Goal: Navigation & Orientation: Find specific page/section

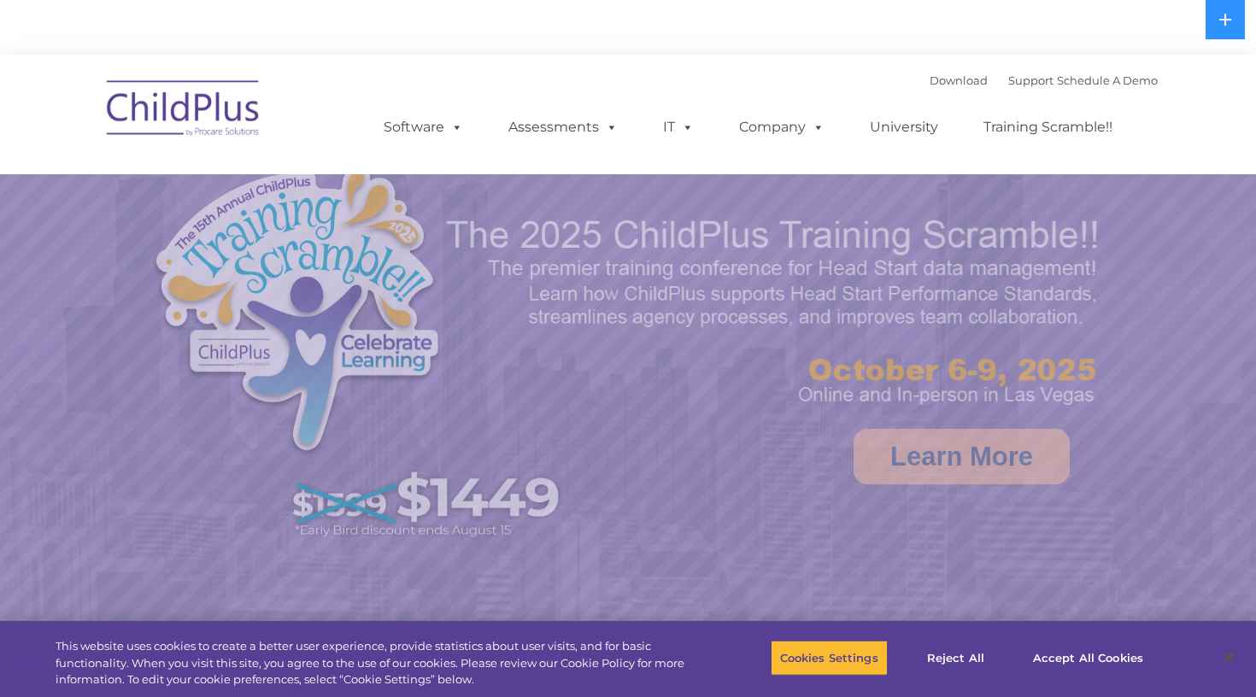
select select "MEDIUM"
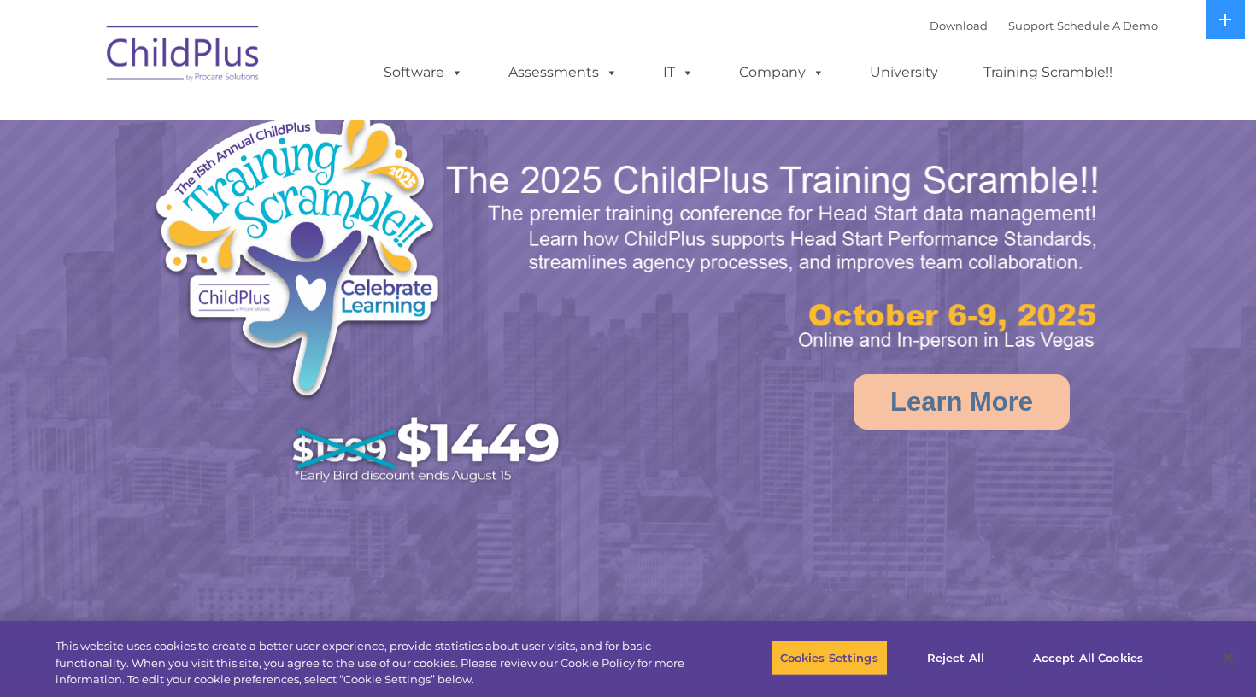
select select "MEDIUM"
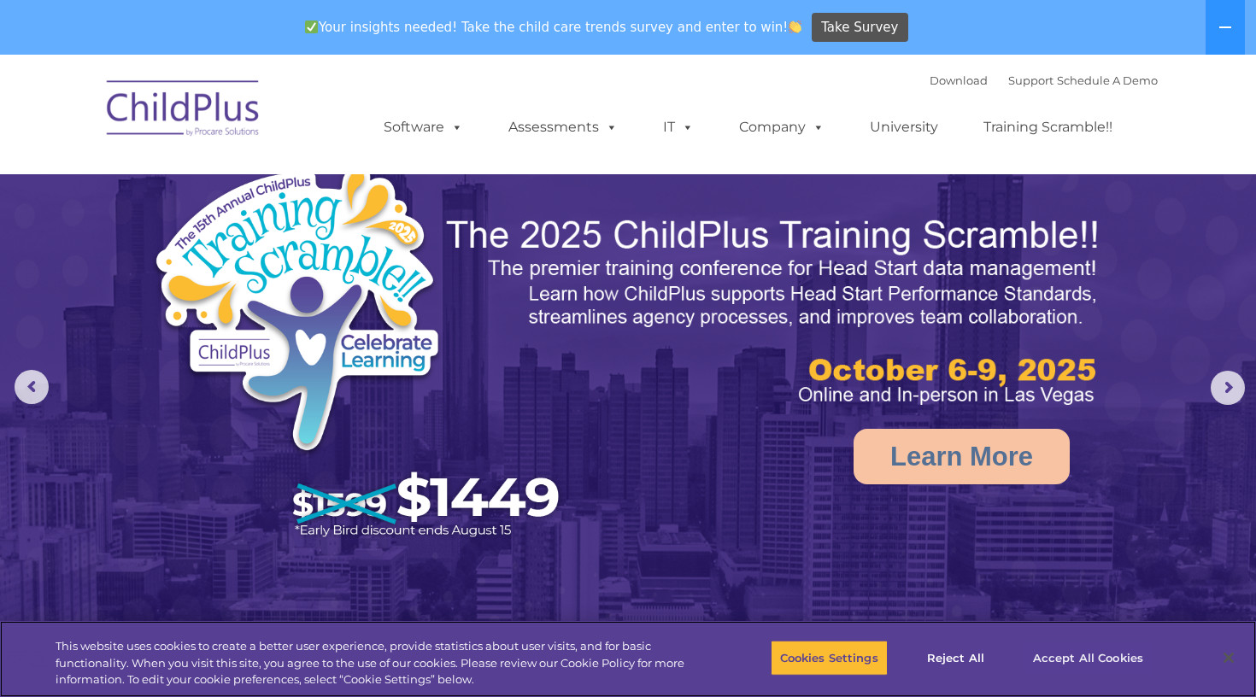
click at [1064, 661] on button "Accept All Cookies" at bounding box center [1087, 658] width 129 height 36
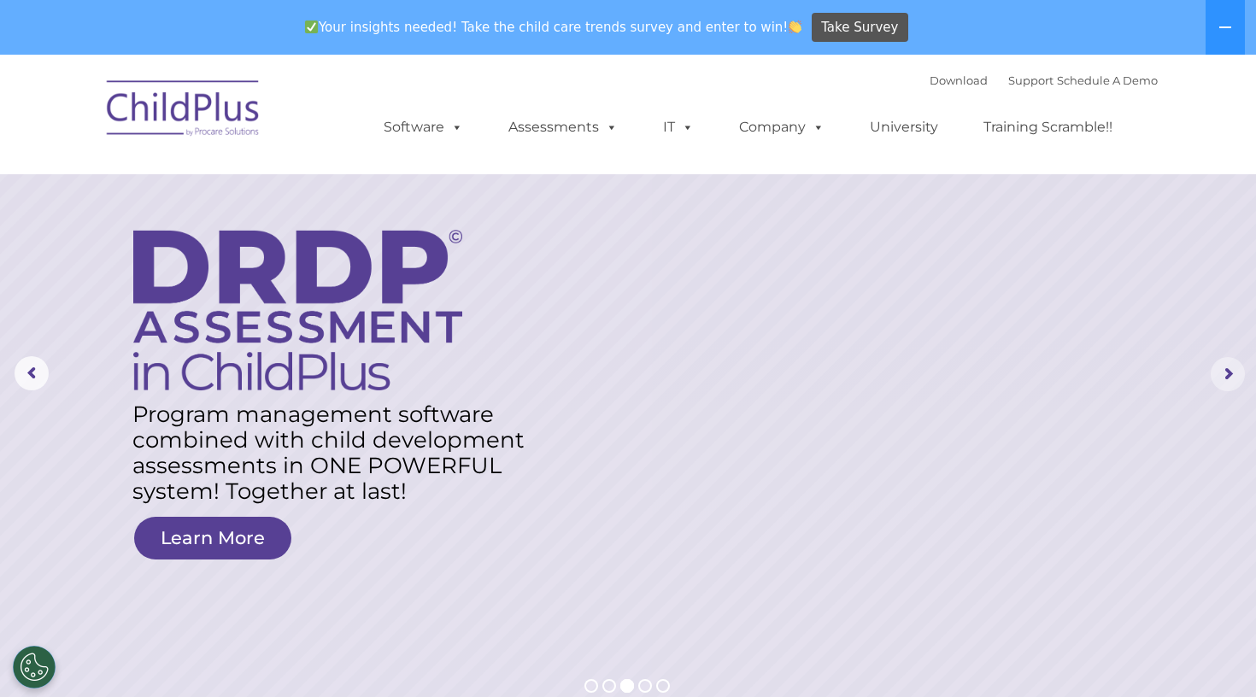
click at [1229, 384] on rs-arrow at bounding box center [1228, 374] width 34 height 34
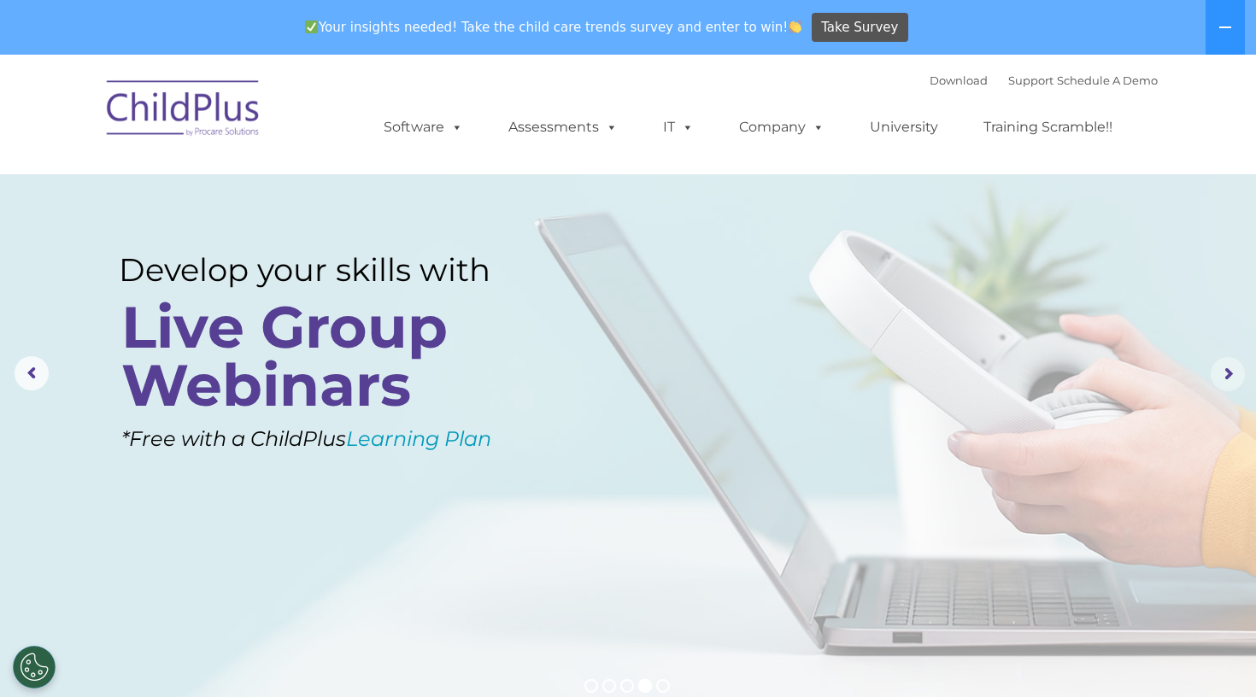
click at [1229, 384] on rs-arrow at bounding box center [1228, 374] width 34 height 34
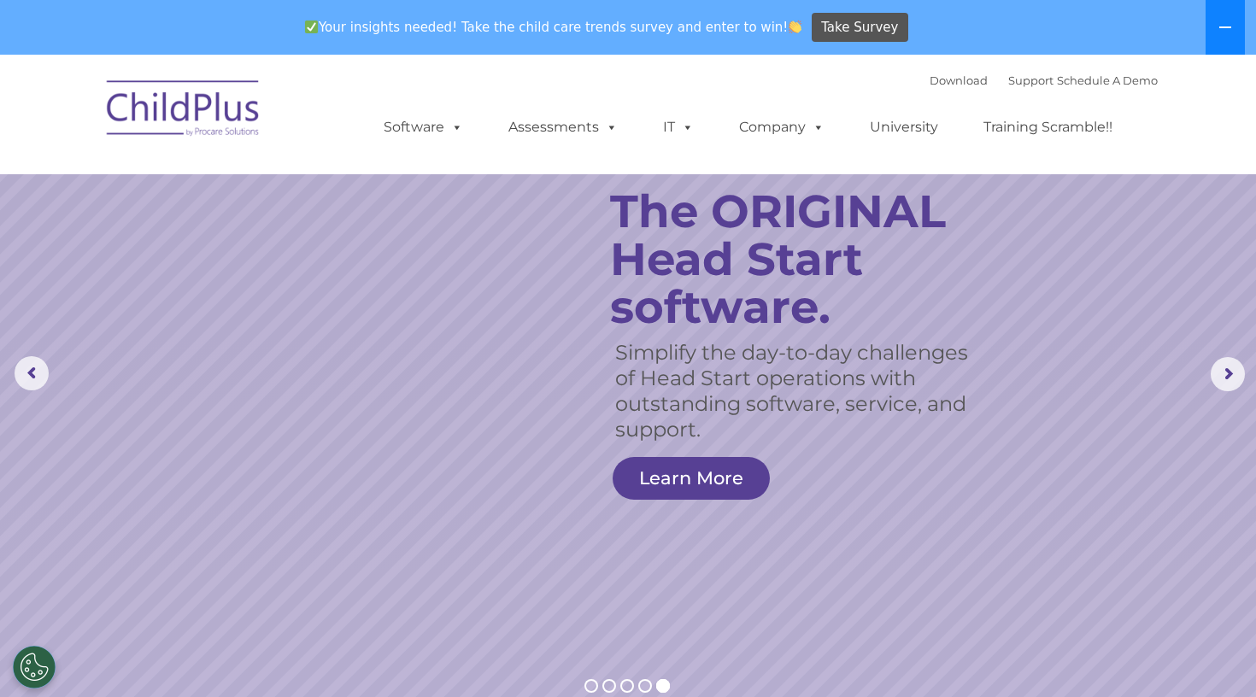
click at [1228, 41] on button at bounding box center [1224, 27] width 39 height 55
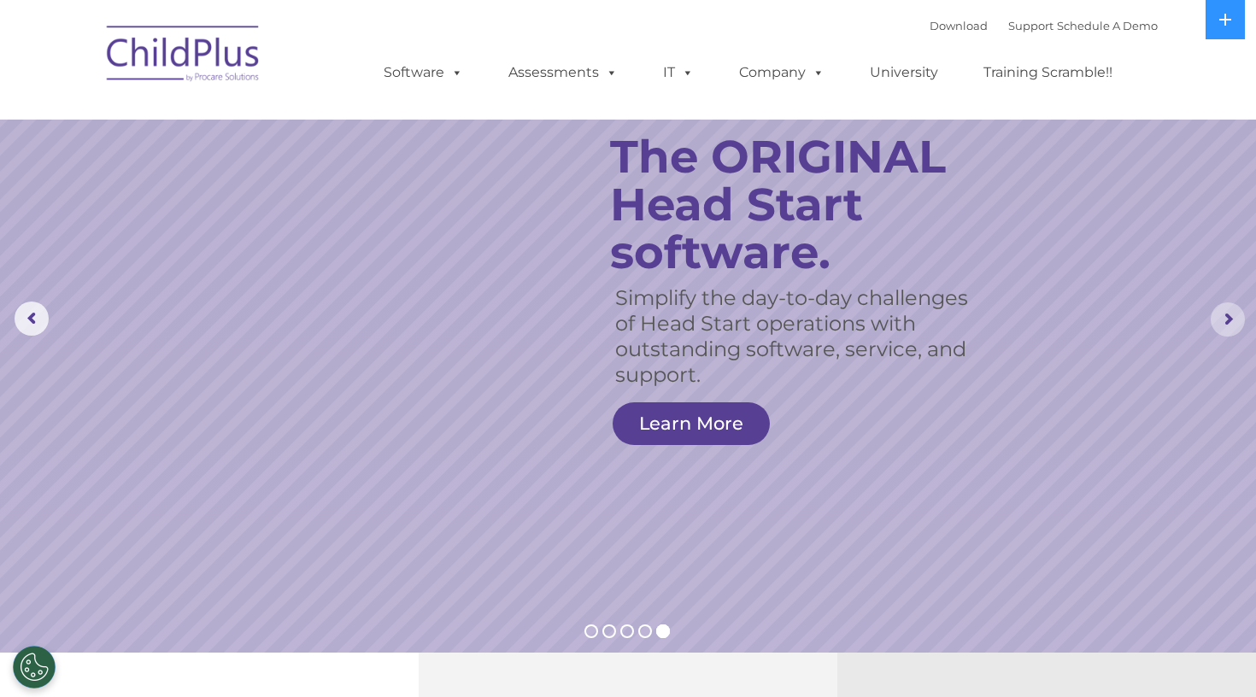
click at [1233, 319] on rs-arrow at bounding box center [1228, 319] width 34 height 34
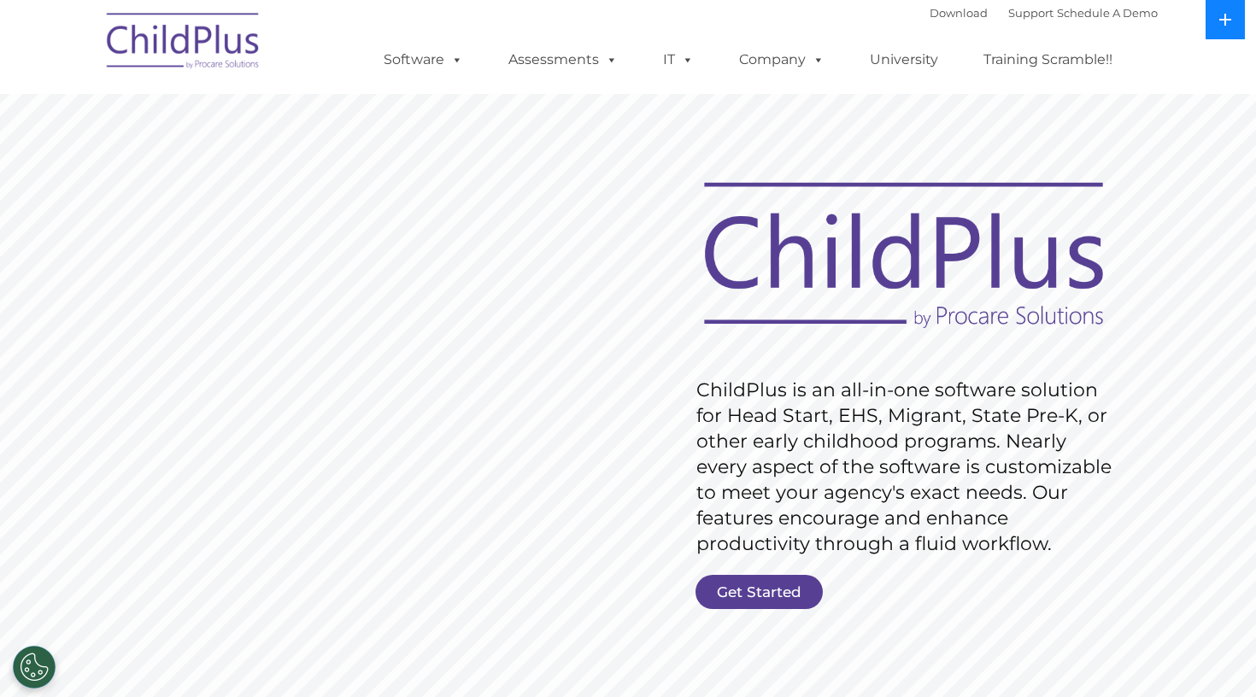
click at [1217, 21] on button at bounding box center [1224, 19] width 39 height 39
